Goal: Task Accomplishment & Management: Complete application form

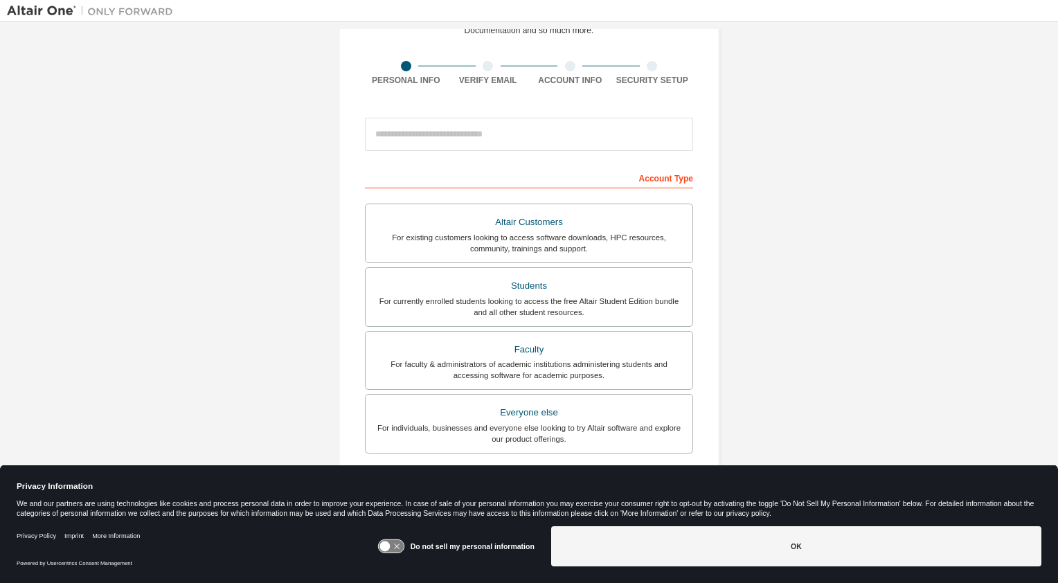
scroll to position [224, 0]
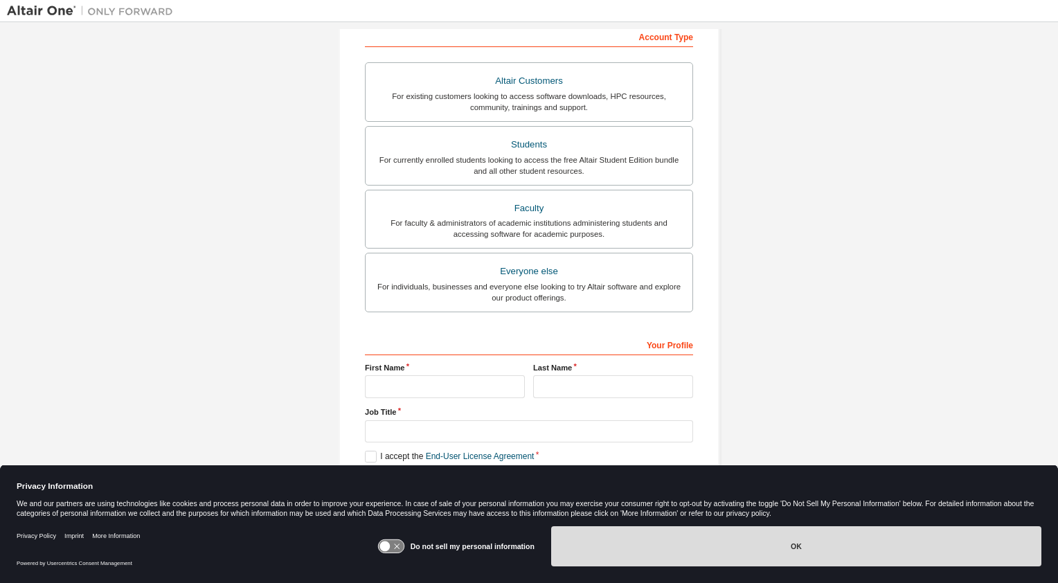
click at [776, 543] on button "OK" at bounding box center [796, 546] width 490 height 40
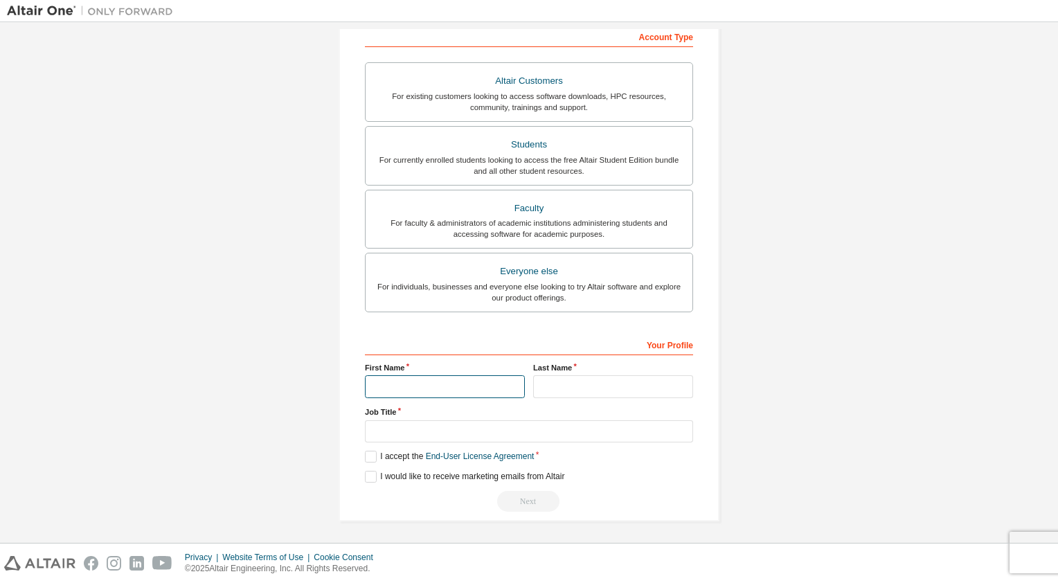
click at [431, 387] on input "text" at bounding box center [445, 386] width 160 height 23
type input "*********"
type input "**********"
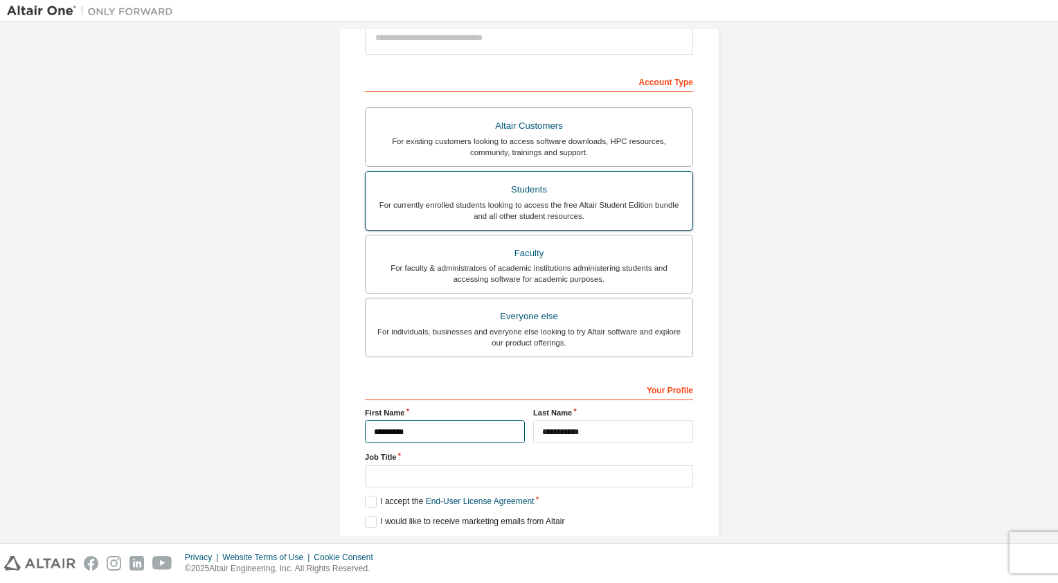
scroll to position [174, 0]
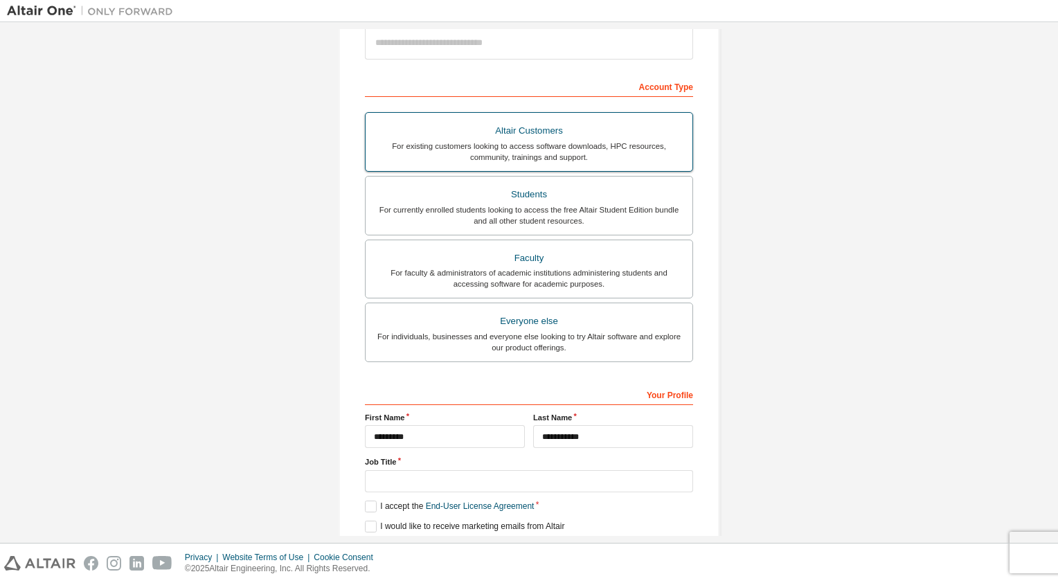
click at [501, 150] on div "For existing customers looking to access software downloads, HPC resources, com…" at bounding box center [529, 152] width 310 height 22
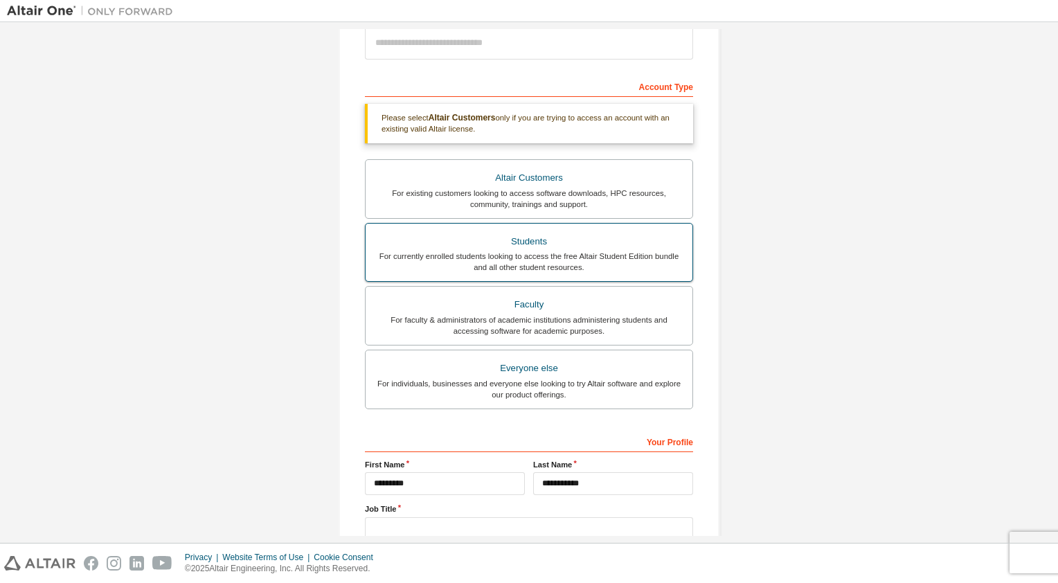
click at [482, 235] on div "Students" at bounding box center [529, 241] width 310 height 19
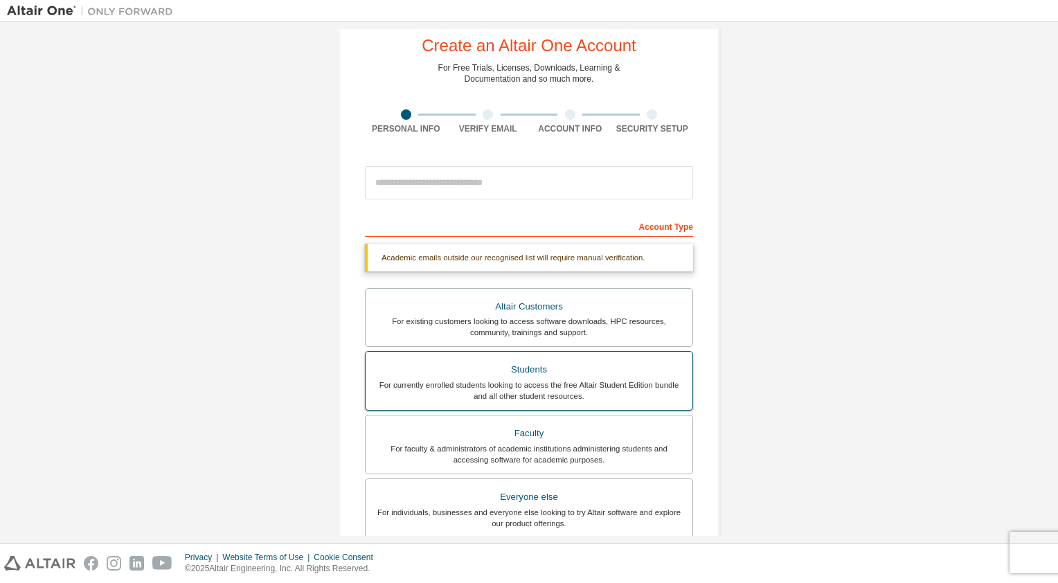
scroll to position [32, 0]
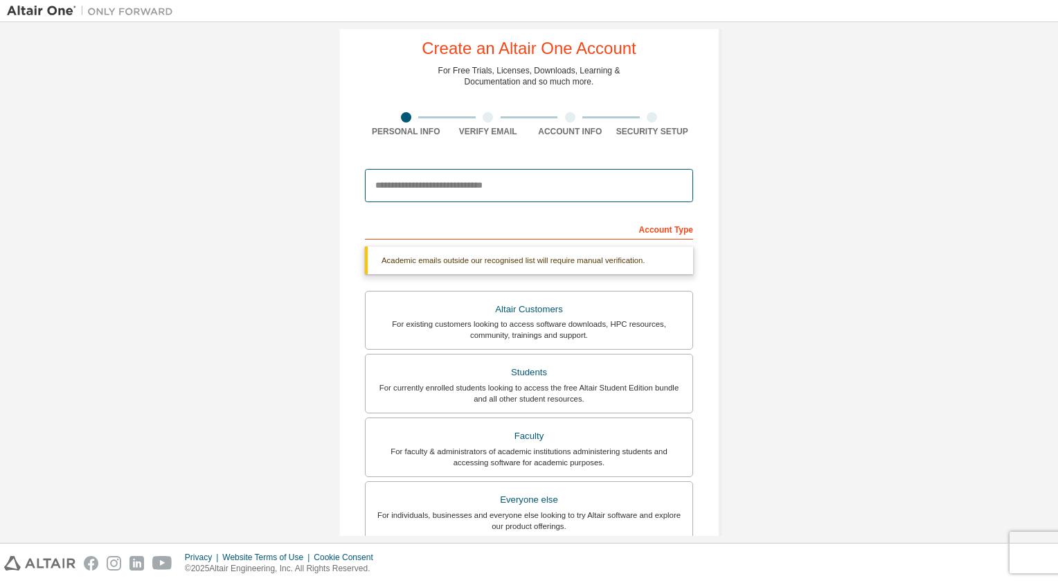
click at [478, 192] on input "email" at bounding box center [529, 185] width 328 height 33
type input "**********"
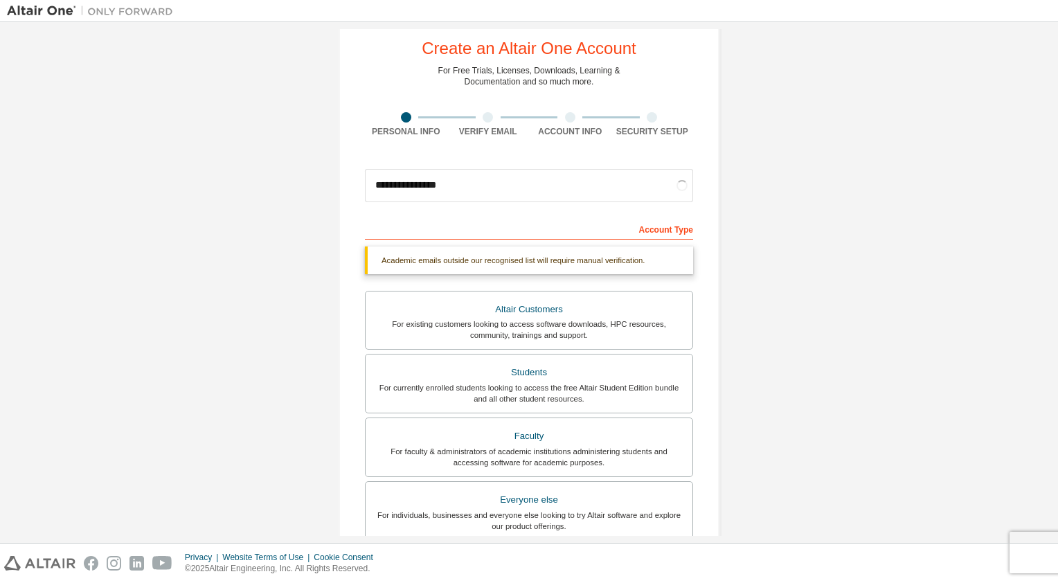
click at [438, 233] on div "Account Type" at bounding box center [529, 228] width 328 height 22
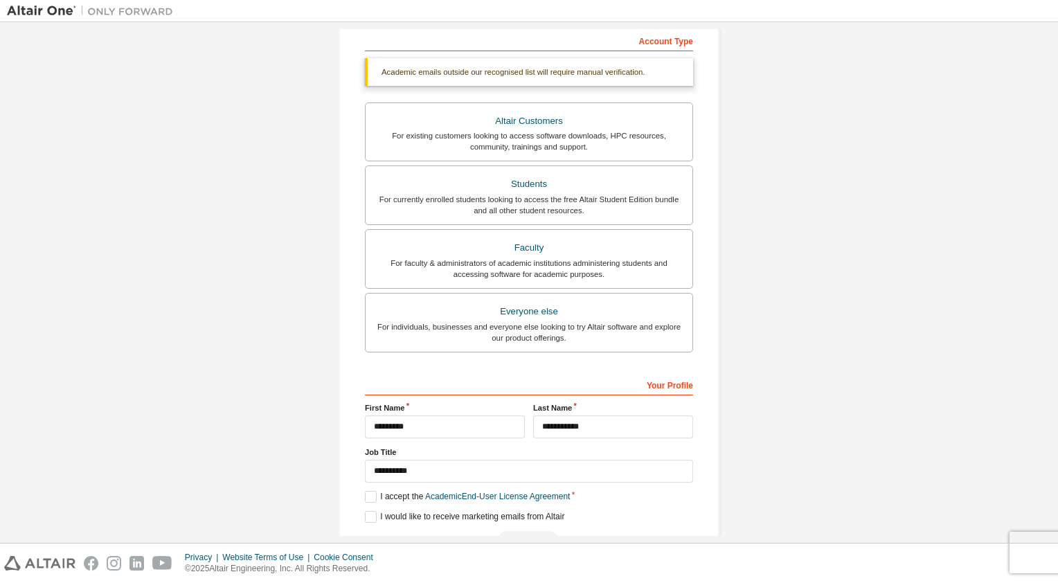
scroll to position [260, 0]
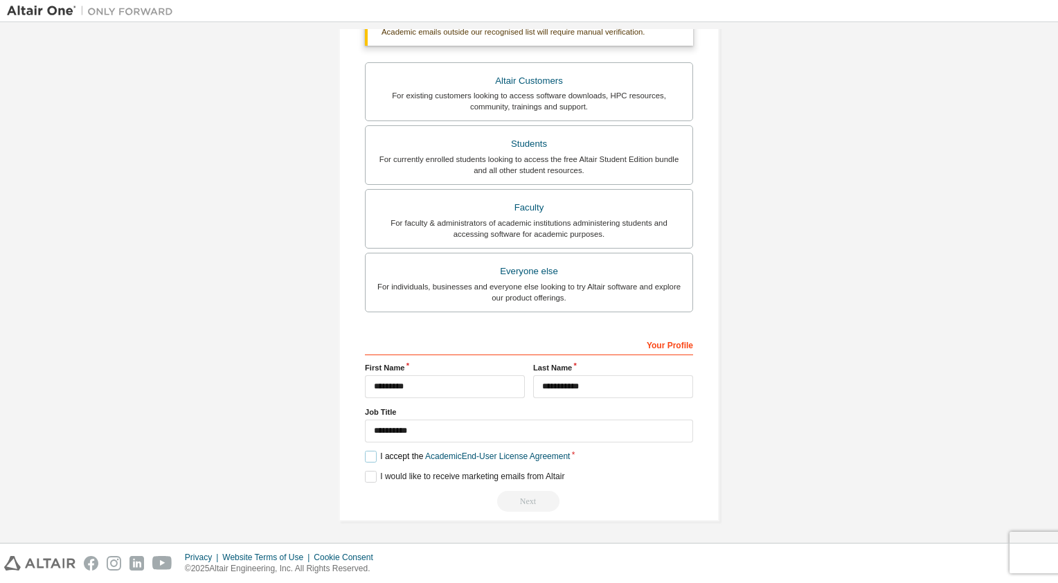
click at [366, 456] on label "I accept the Academic End-User License Agreement" at bounding box center [467, 457] width 205 height 12
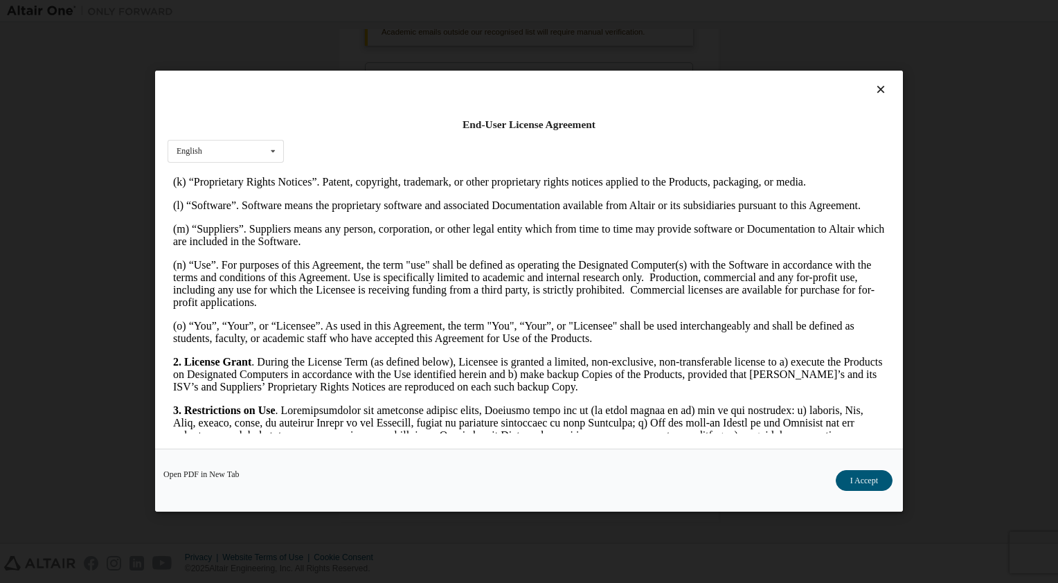
scroll to position [224, 0]
click at [856, 483] on button "I Accept" at bounding box center [864, 481] width 57 height 21
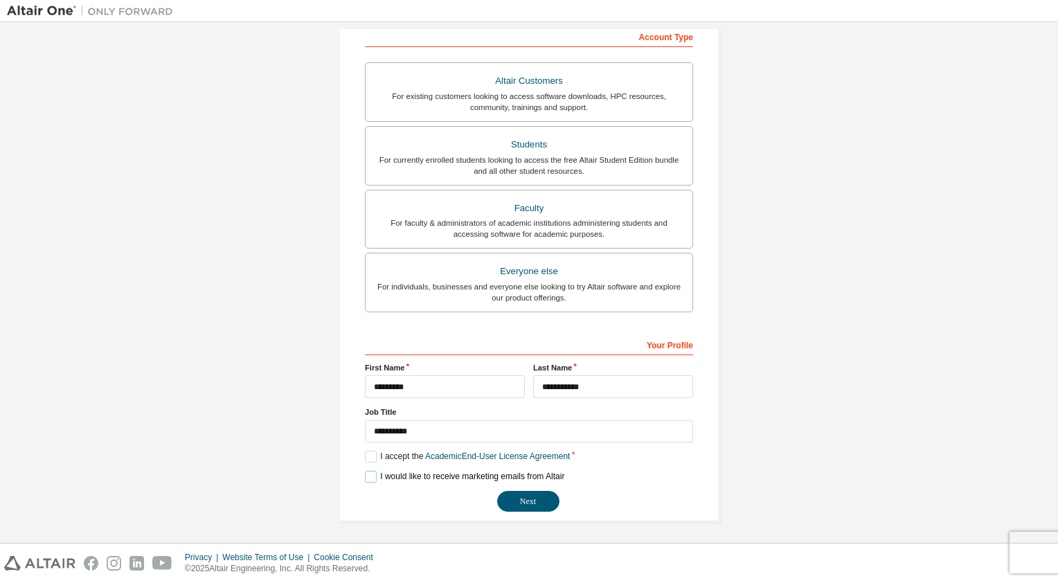
click at [366, 476] on label "I would like to receive marketing emails from Altair" at bounding box center [464, 477] width 199 height 12
click at [370, 476] on label "I would like to receive marketing emails from Altair" at bounding box center [464, 477] width 199 height 12
click at [510, 507] on button "Next" at bounding box center [528, 501] width 62 height 21
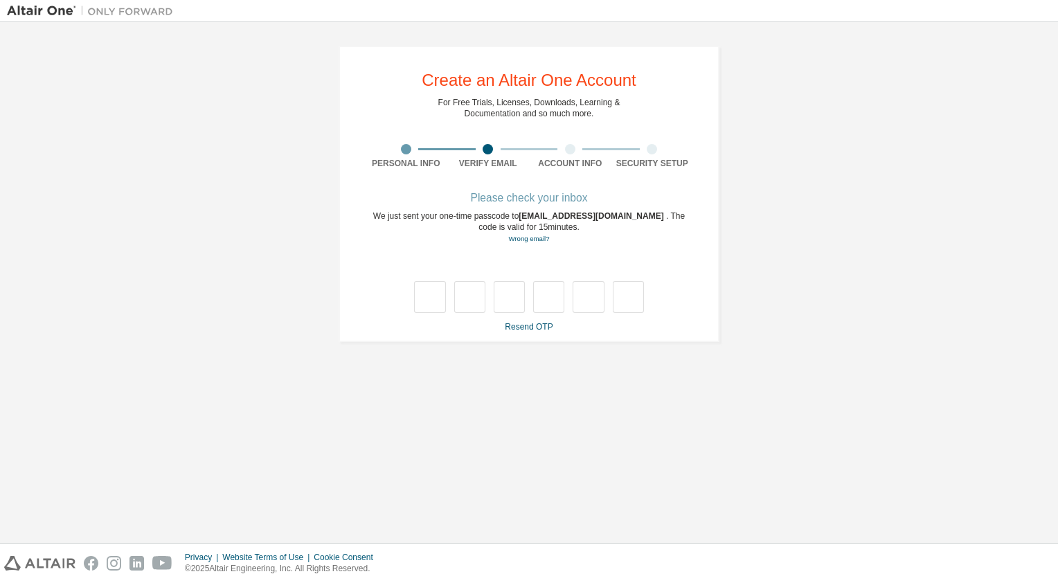
scroll to position [0, 0]
type input "*"
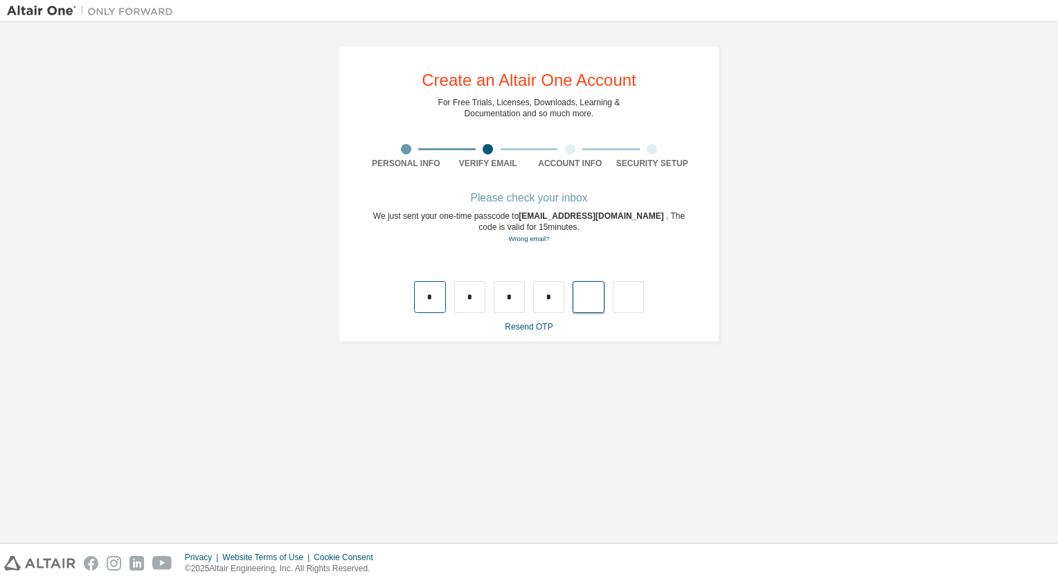
type input "*"
